Goal: Transaction & Acquisition: Purchase product/service

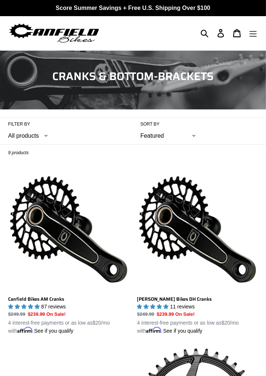
click at [255, 34] on icon "Menu" at bounding box center [252, 34] width 7 height 6
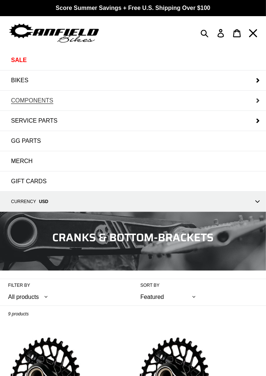
click at [255, 101] on button "COMPONENTS" at bounding box center [133, 101] width 266 height 20
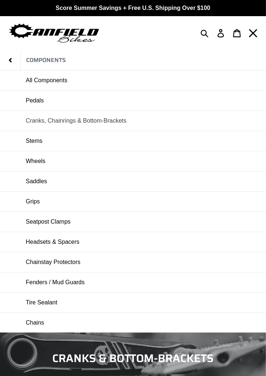
click at [186, 124] on link "Cranks, Chainrings & Bottom-Brackets" at bounding box center [133, 121] width 266 height 20
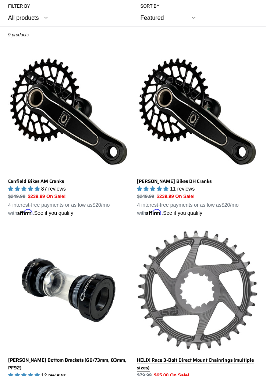
scroll to position [111, 0]
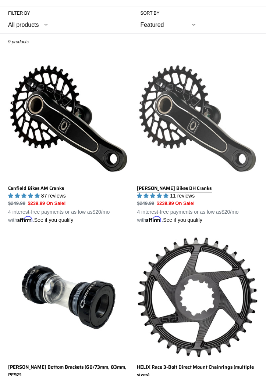
click at [212, 134] on link "Canfield Bikes DH Cranks" at bounding box center [197, 141] width 121 height 166
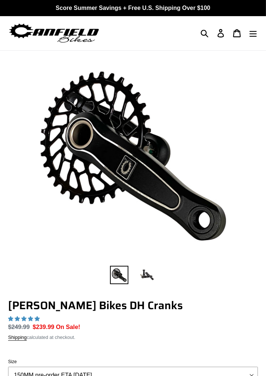
select select "highest-rating"
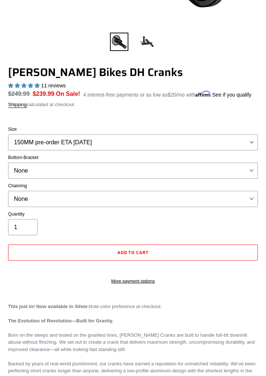
scroll to position [233, 0]
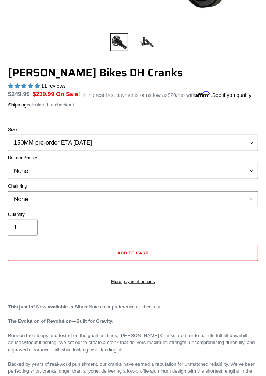
click at [152, 196] on select "None 34t Round" at bounding box center [132, 199] width 249 height 16
click at [146, 215] on label "Quantity" at bounding box center [132, 214] width 249 height 7
click at [37, 220] on input "1" at bounding box center [22, 228] width 29 height 16
click at [176, 169] on select "None BSA Threaded 83mm" at bounding box center [132, 171] width 249 height 16
click at [193, 150] on select "150MM pre-order ETA 10/15/25 155MM pre-order ETA 10/15/25 160MM pre-order ETA 1…" at bounding box center [132, 143] width 249 height 16
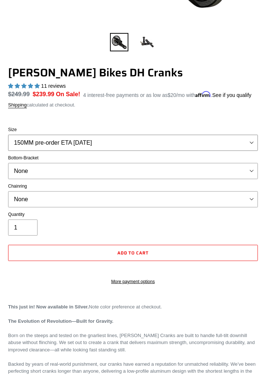
click at [209, 142] on select "150MM pre-order ETA 10/15/25 155MM pre-order ETA 10/15/25 160MM pre-order ETA 1…" at bounding box center [132, 143] width 249 height 16
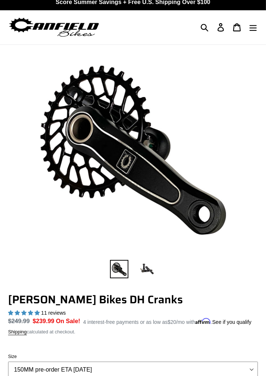
scroll to position [6, 0]
click at [148, 270] on img at bounding box center [146, 269] width 18 height 18
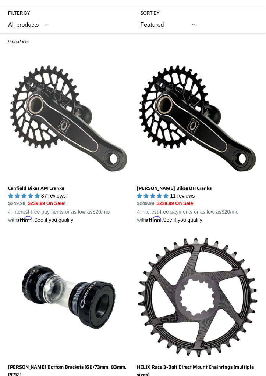
click at [112, 165] on link "Canfield Bikes AM Cranks" at bounding box center [68, 141] width 121 height 166
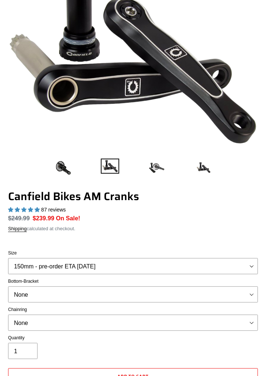
scroll to position [123, 0]
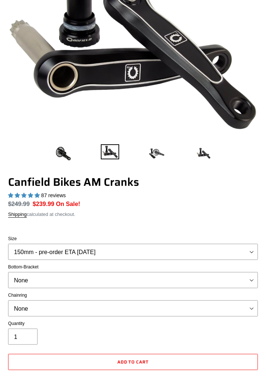
select select "highest-rating"
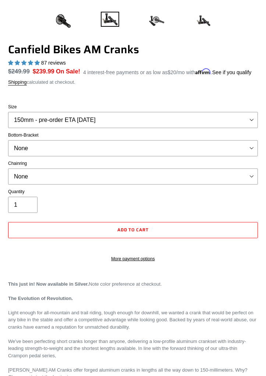
scroll to position [256, 0]
click at [181, 179] on select "None 30t Round (Boost 148) 30t Oval (Boost 148) 32t Round (Boost 148) 32t Oval …" at bounding box center [132, 177] width 249 height 16
select select "32t Oval (Boost 148)"
click at [8, 169] on select "None 30t Round (Boost 148) 30t Oval (Boost 148) 32t Round (Boost 148) 32t Oval …" at bounding box center [132, 177] width 249 height 16
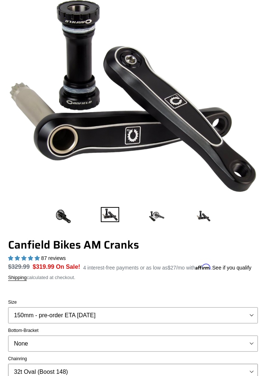
scroll to position [60, 0]
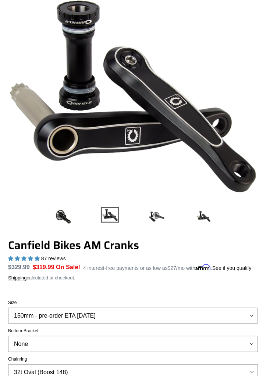
click at [69, 214] on img at bounding box center [63, 217] width 18 height 18
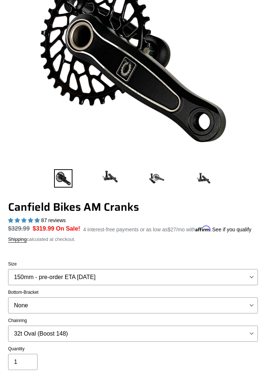
scroll to position [97, 0]
